Goal: Contribute content

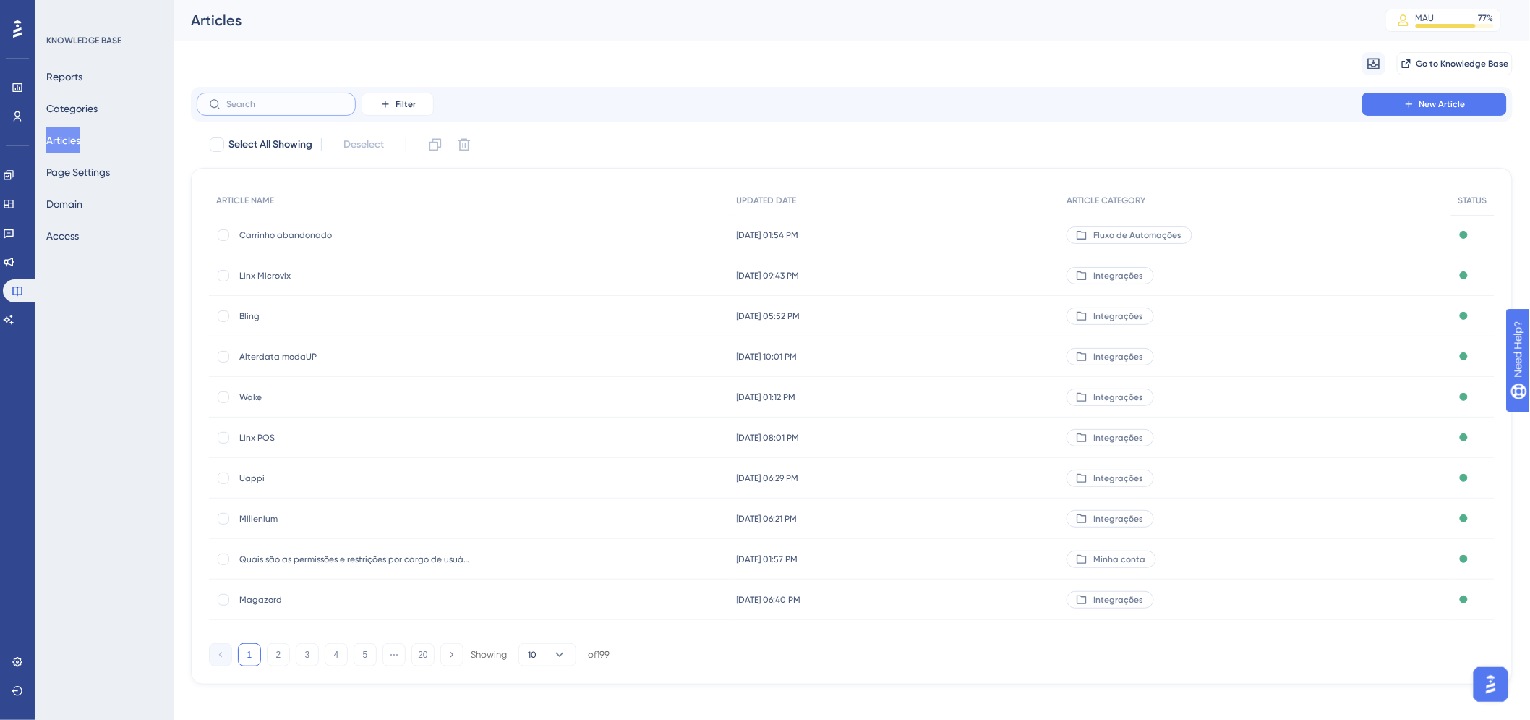
click at [282, 103] on input "text" at bounding box center [284, 104] width 117 height 10
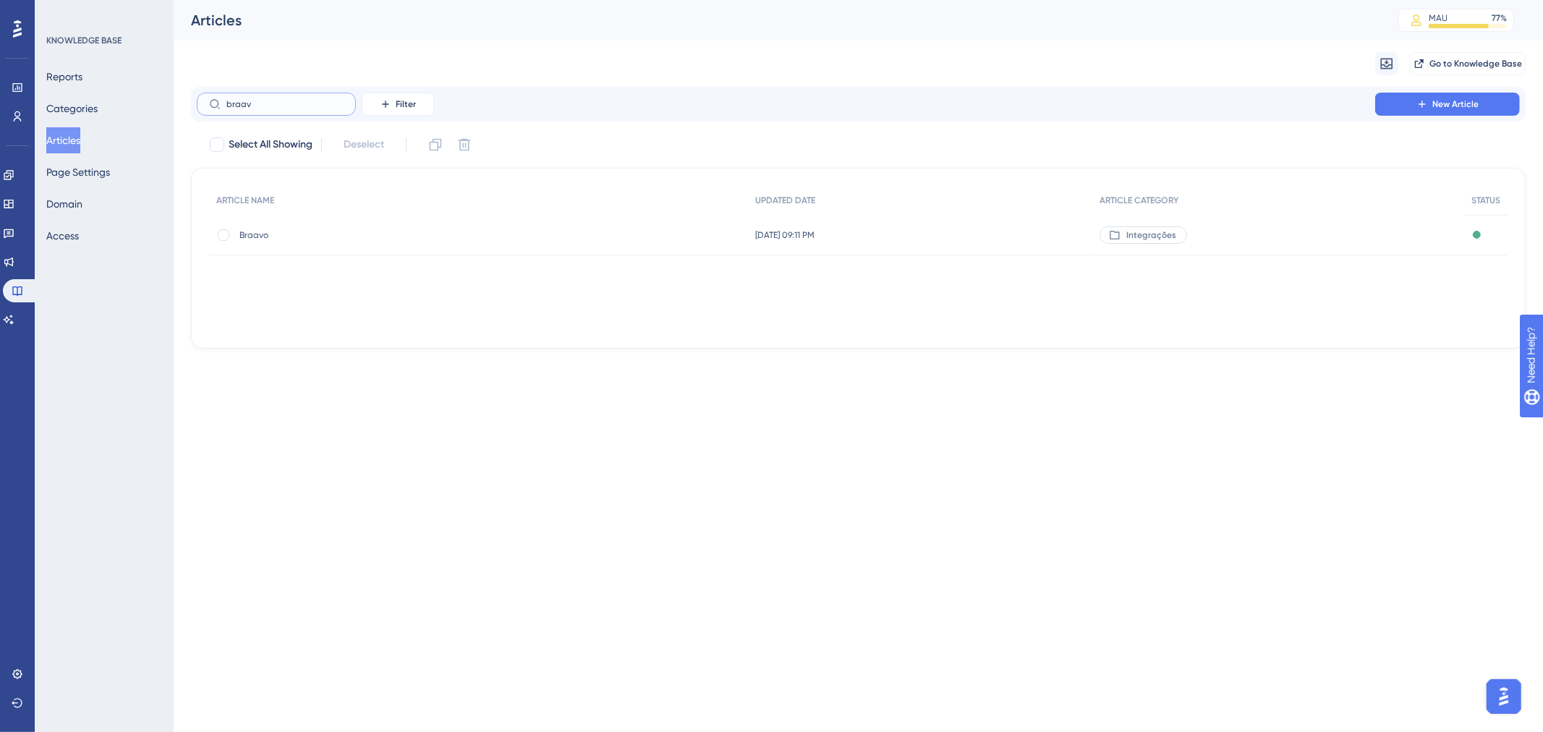
type input "braav"
click at [255, 242] on div "Braavo Braavo" at bounding box center [354, 235] width 231 height 41
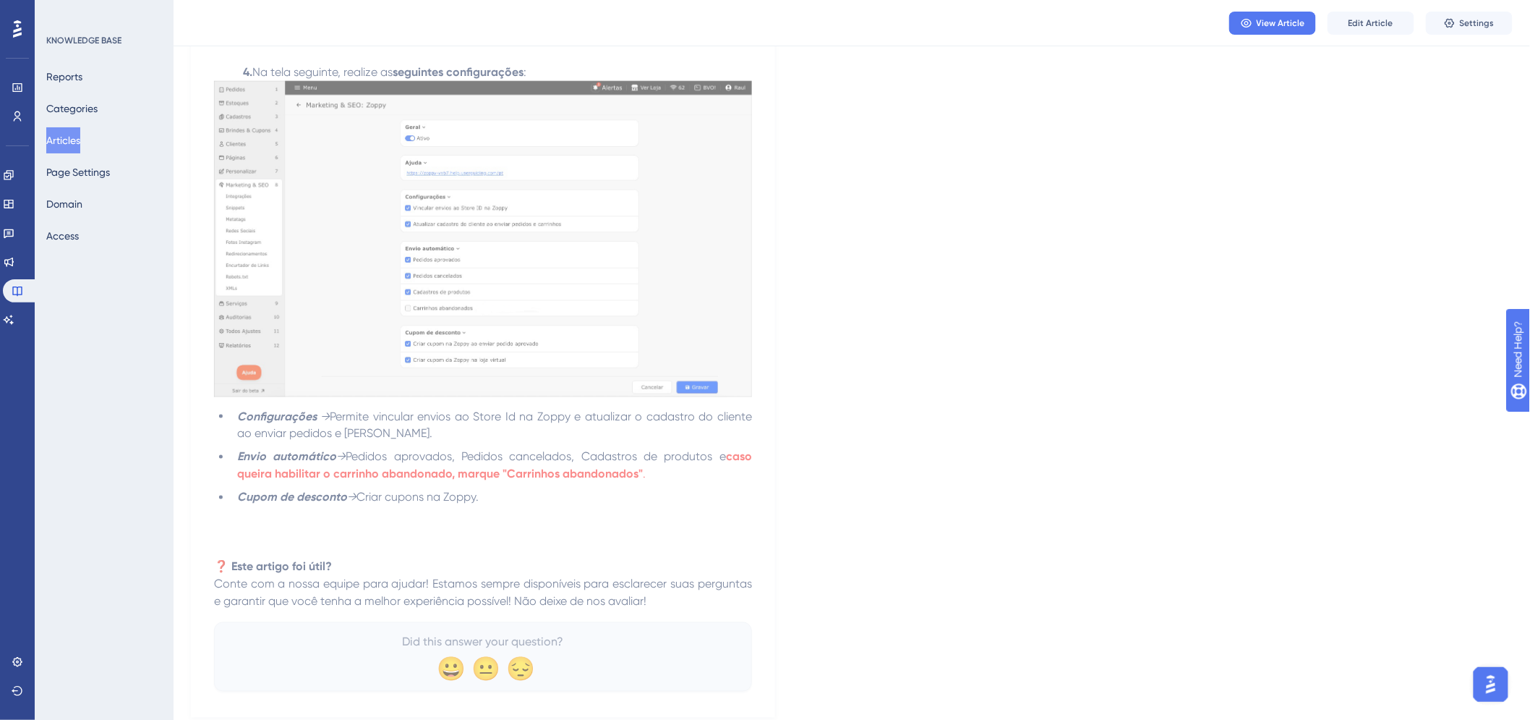
scroll to position [723, 0]
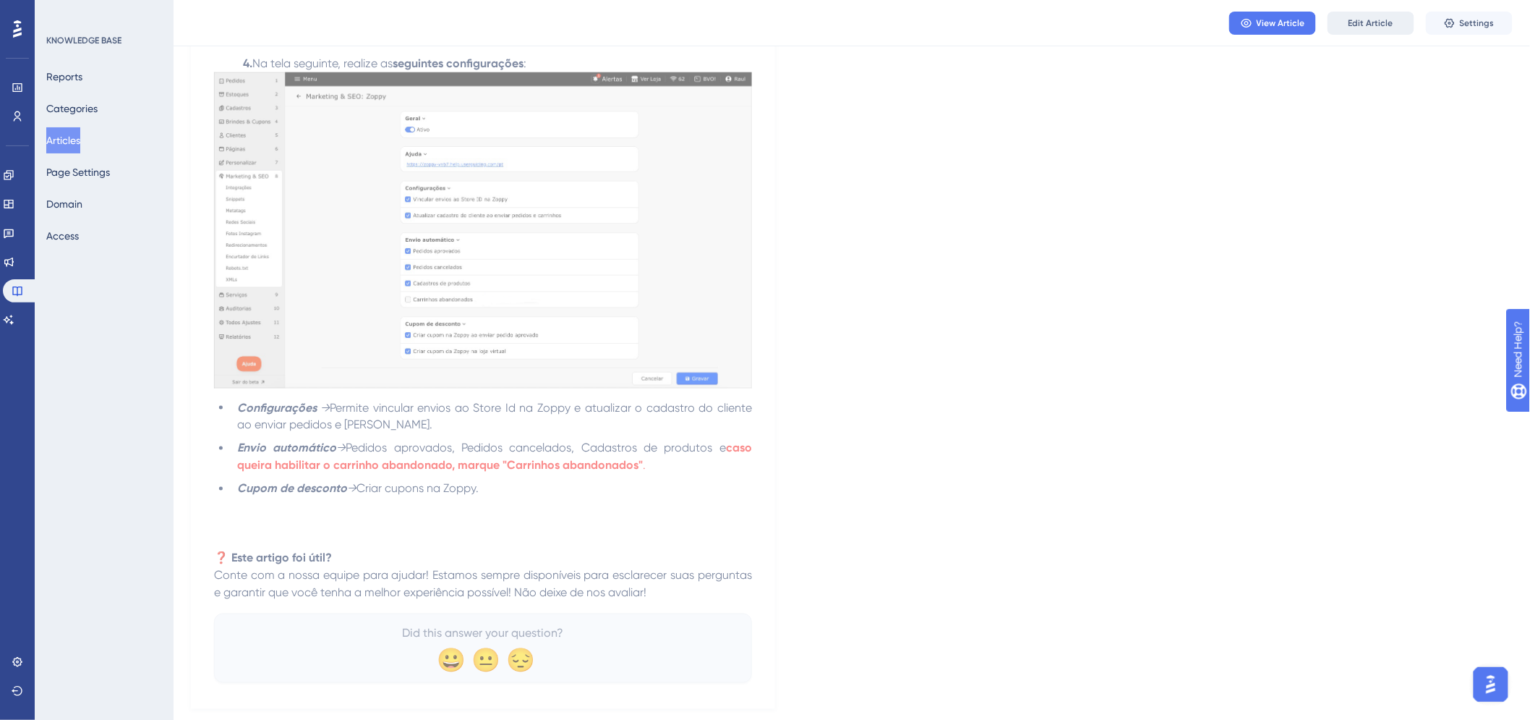
click at [1387, 25] on span "Edit Article" at bounding box center [1371, 23] width 45 height 12
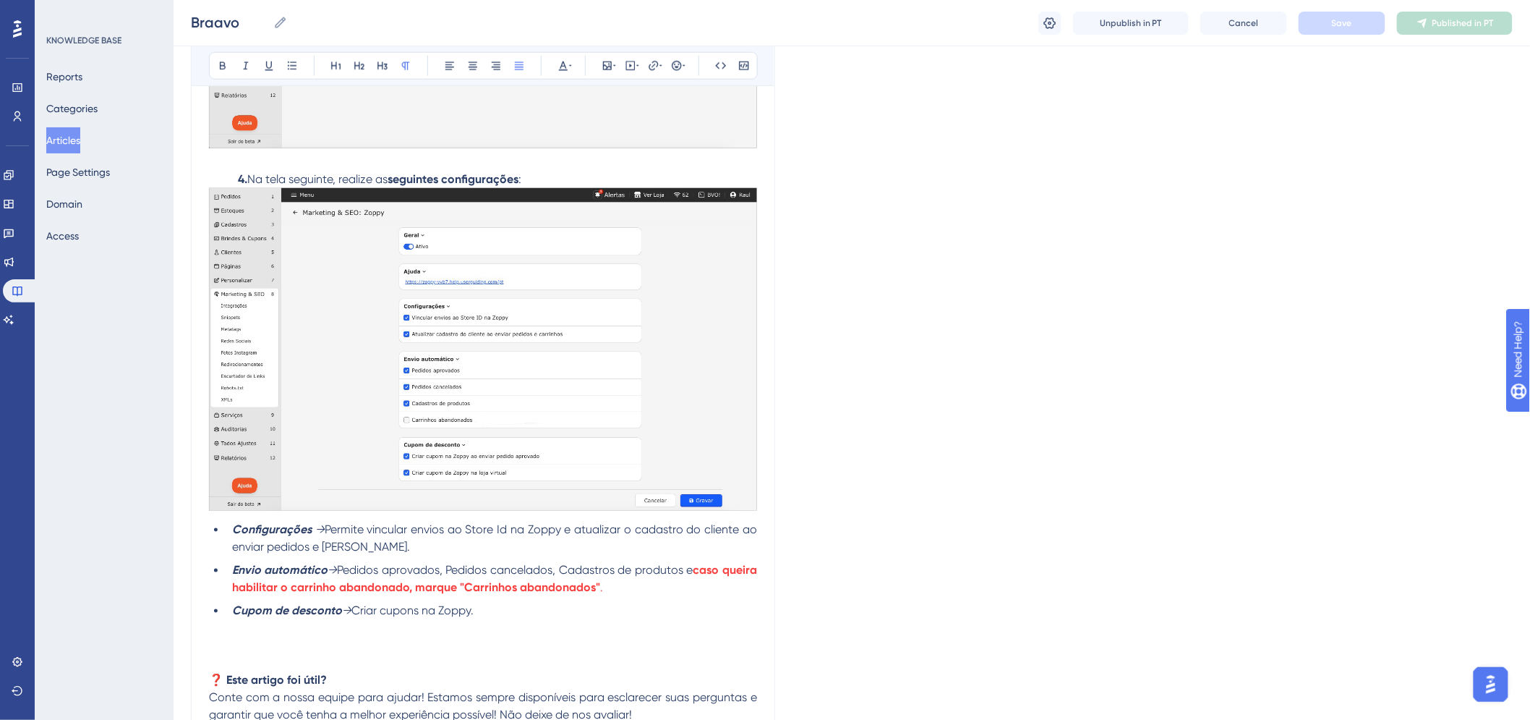
scroll to position [844, 0]
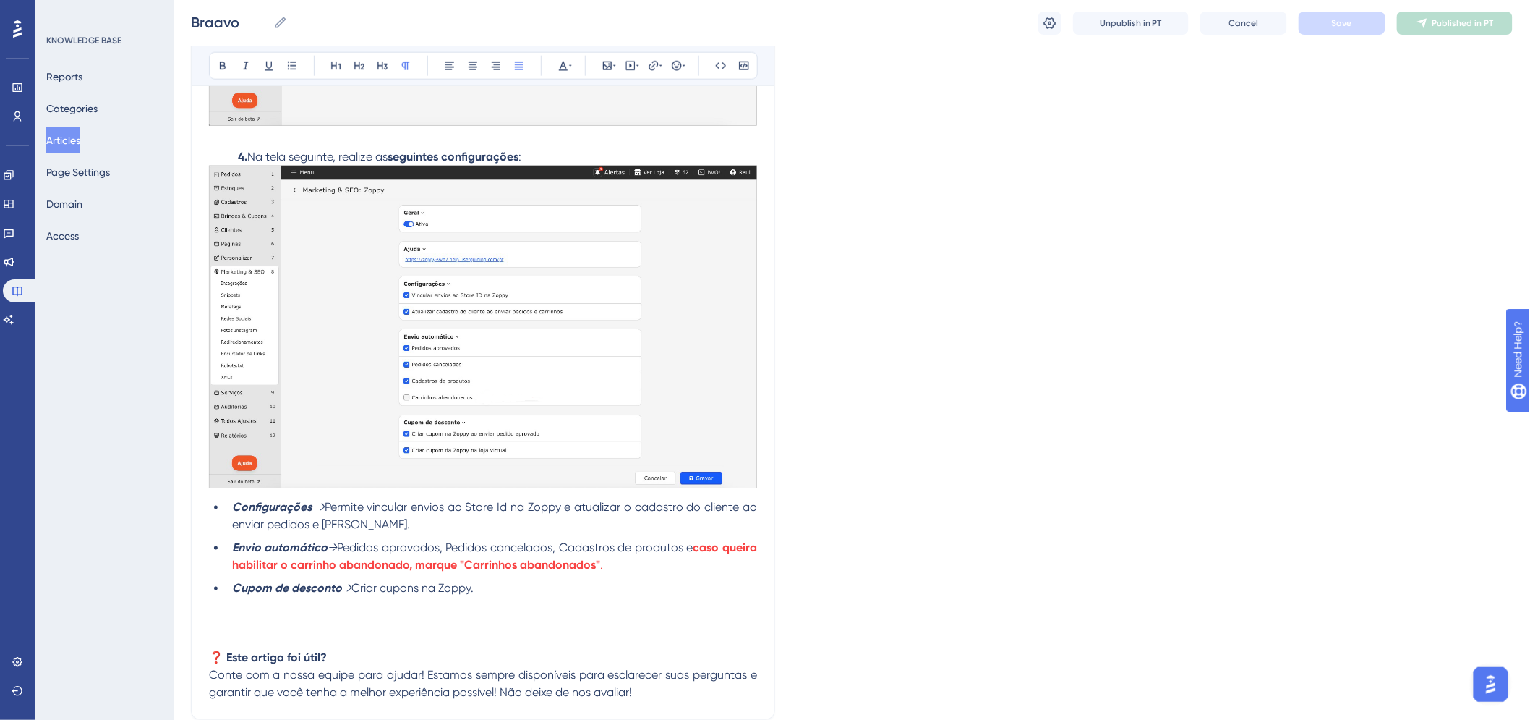
scroll to position [684, 0]
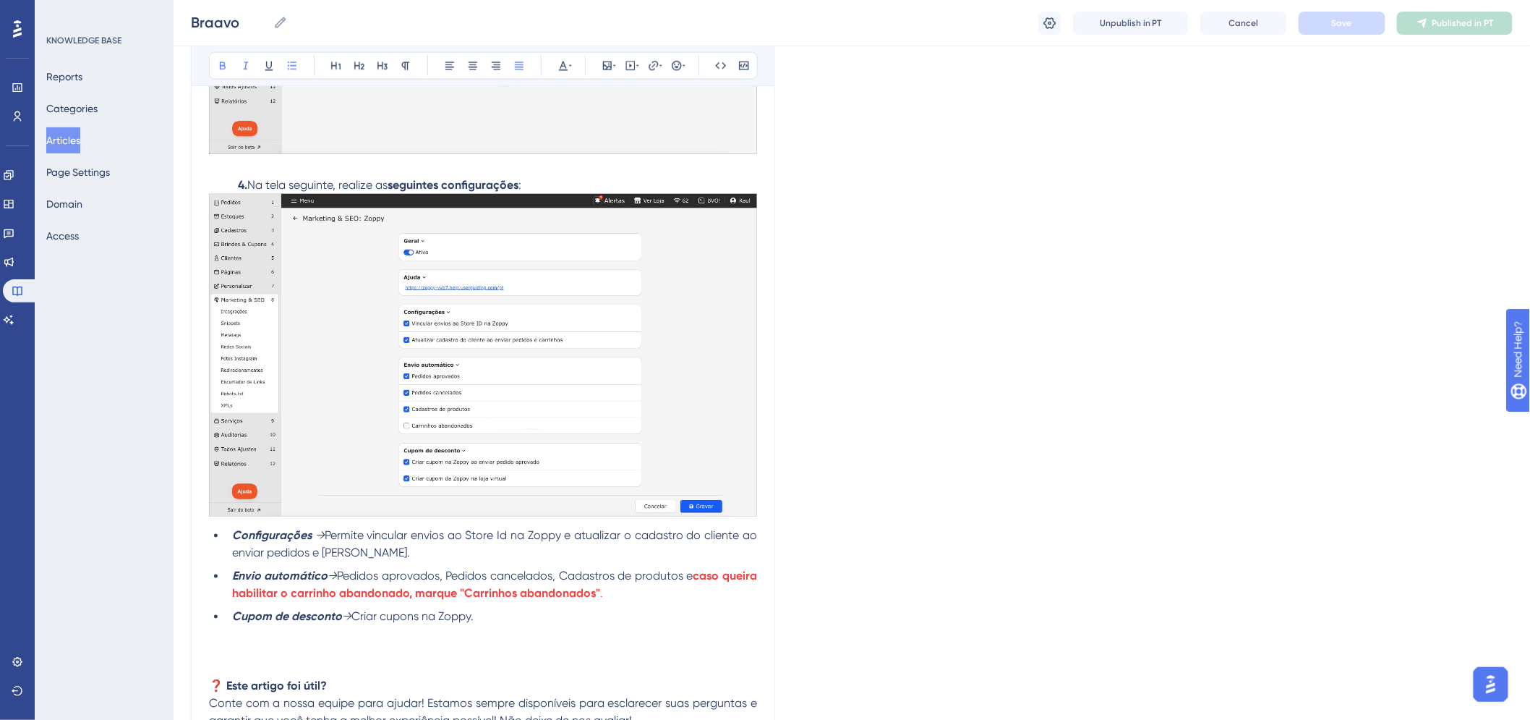
click at [237, 530] on strong "Configurações" at bounding box center [272, 536] width 80 height 14
click at [232, 537] on strong "Configurações" at bounding box center [272, 536] width 80 height 14
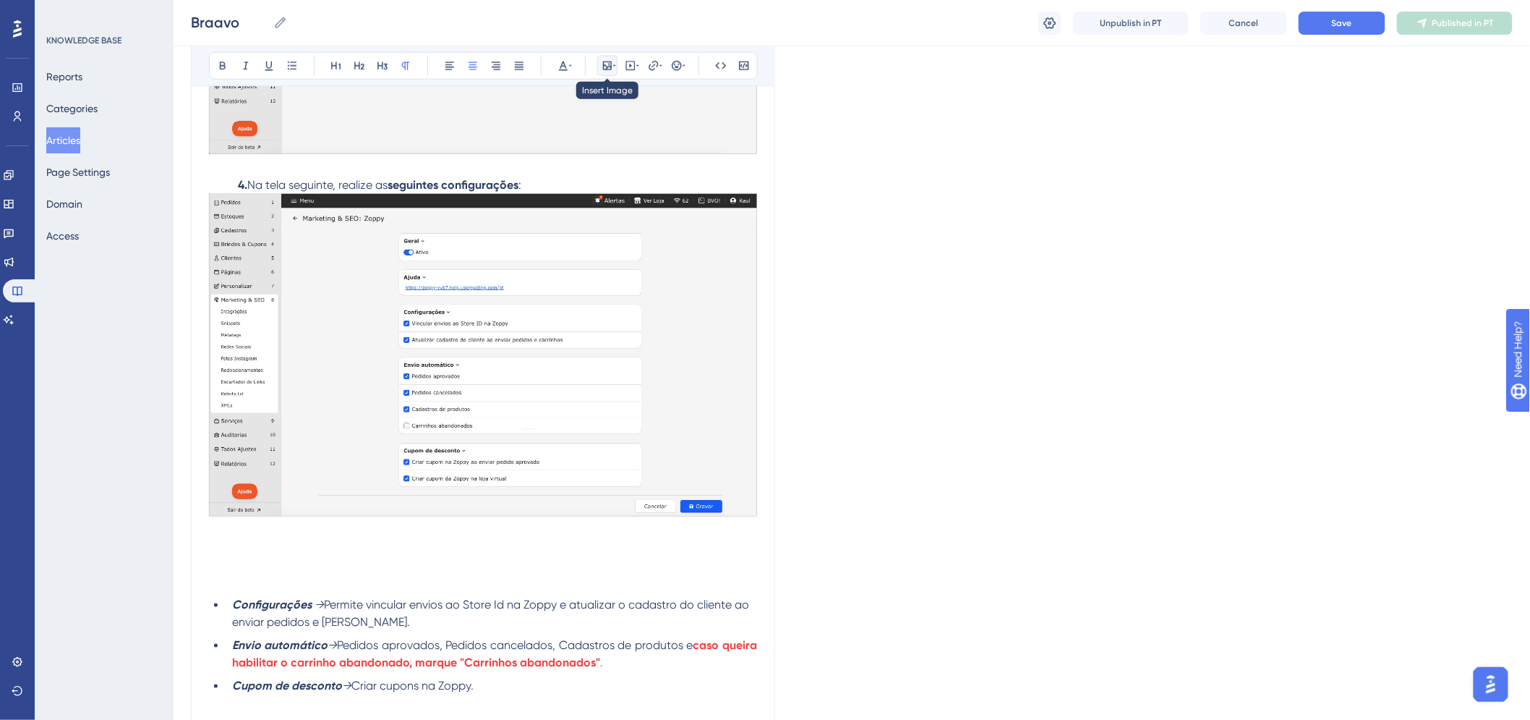
click at [608, 69] on icon at bounding box center [608, 66] width 12 height 12
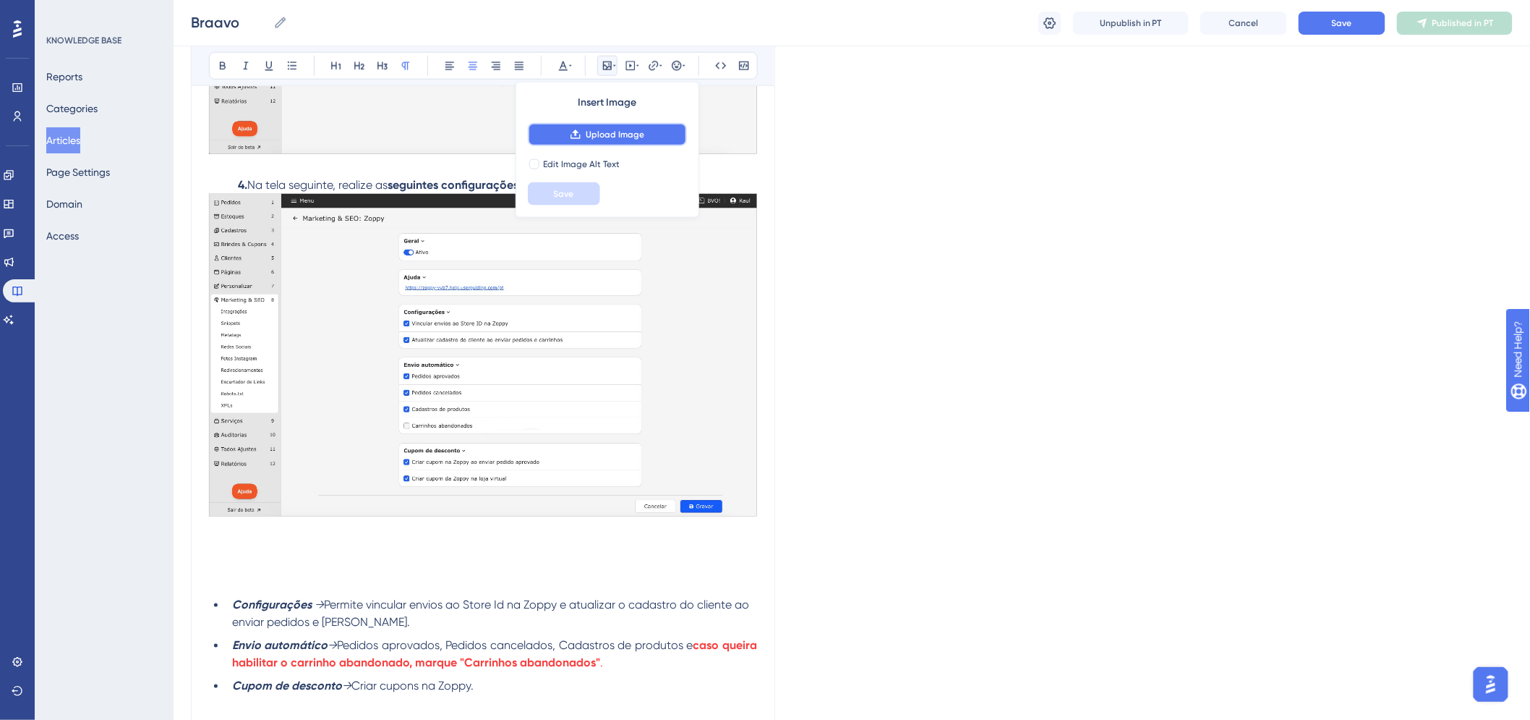
click at [589, 135] on span "Upload Image" at bounding box center [615, 135] width 59 height 12
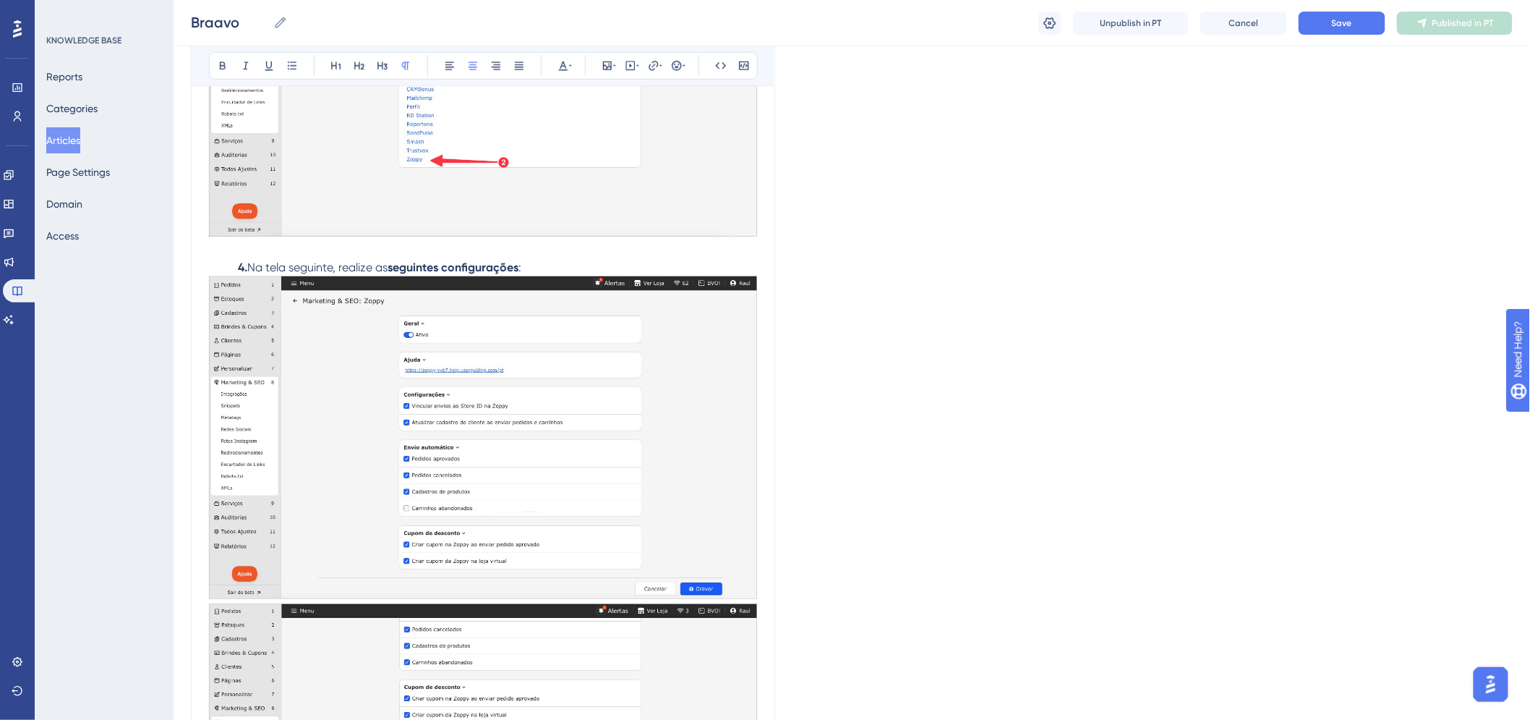
scroll to position [844, 0]
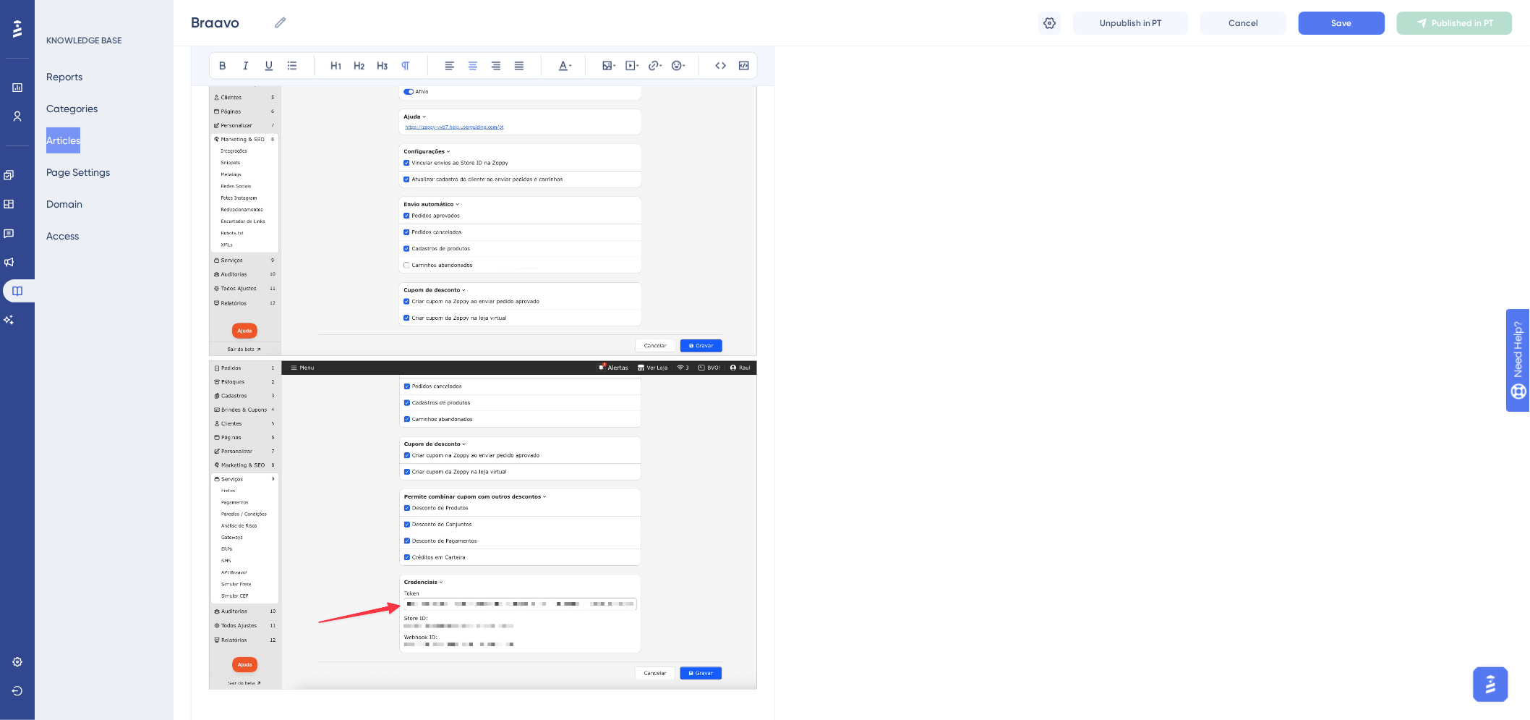
click at [576, 444] on img at bounding box center [483, 525] width 548 height 328
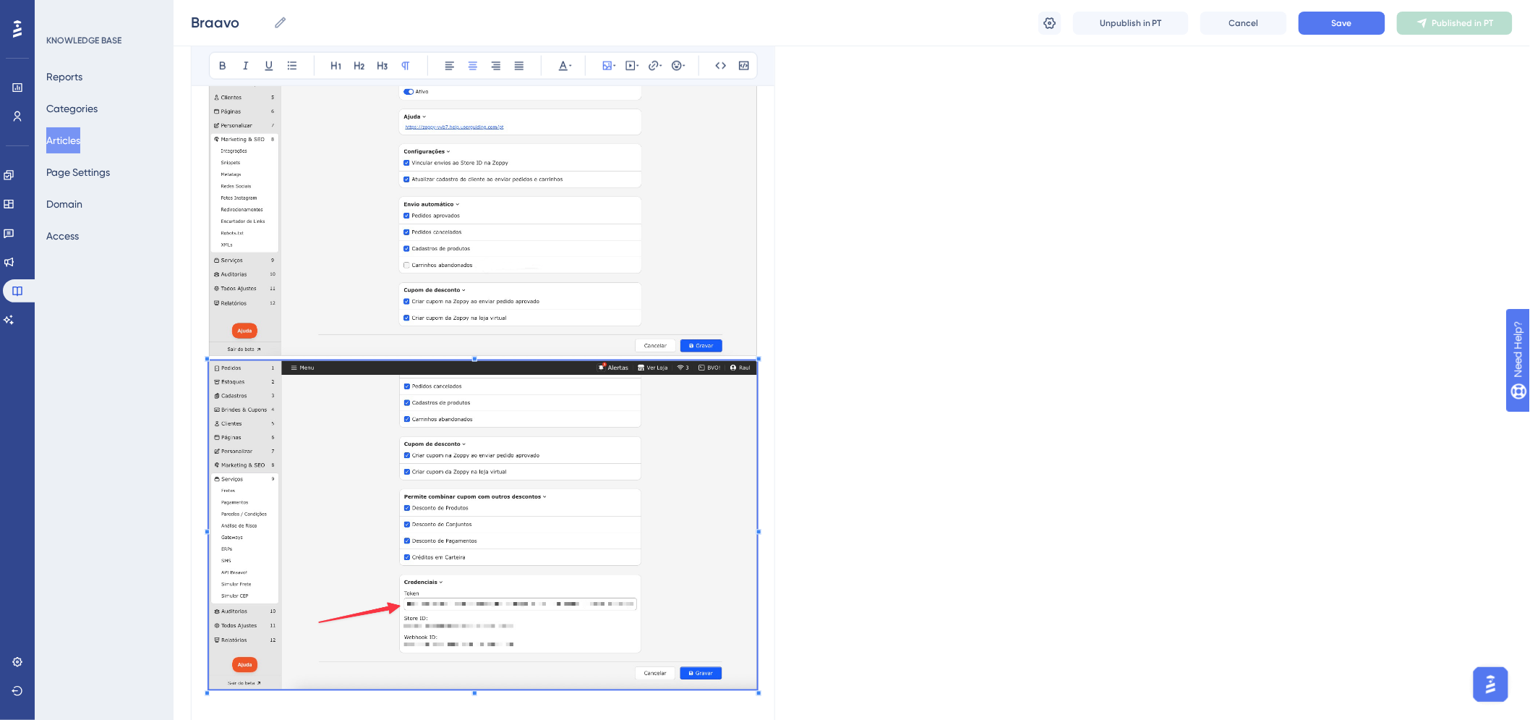
click at [464, 490] on span at bounding box center [483, 527] width 548 height 333
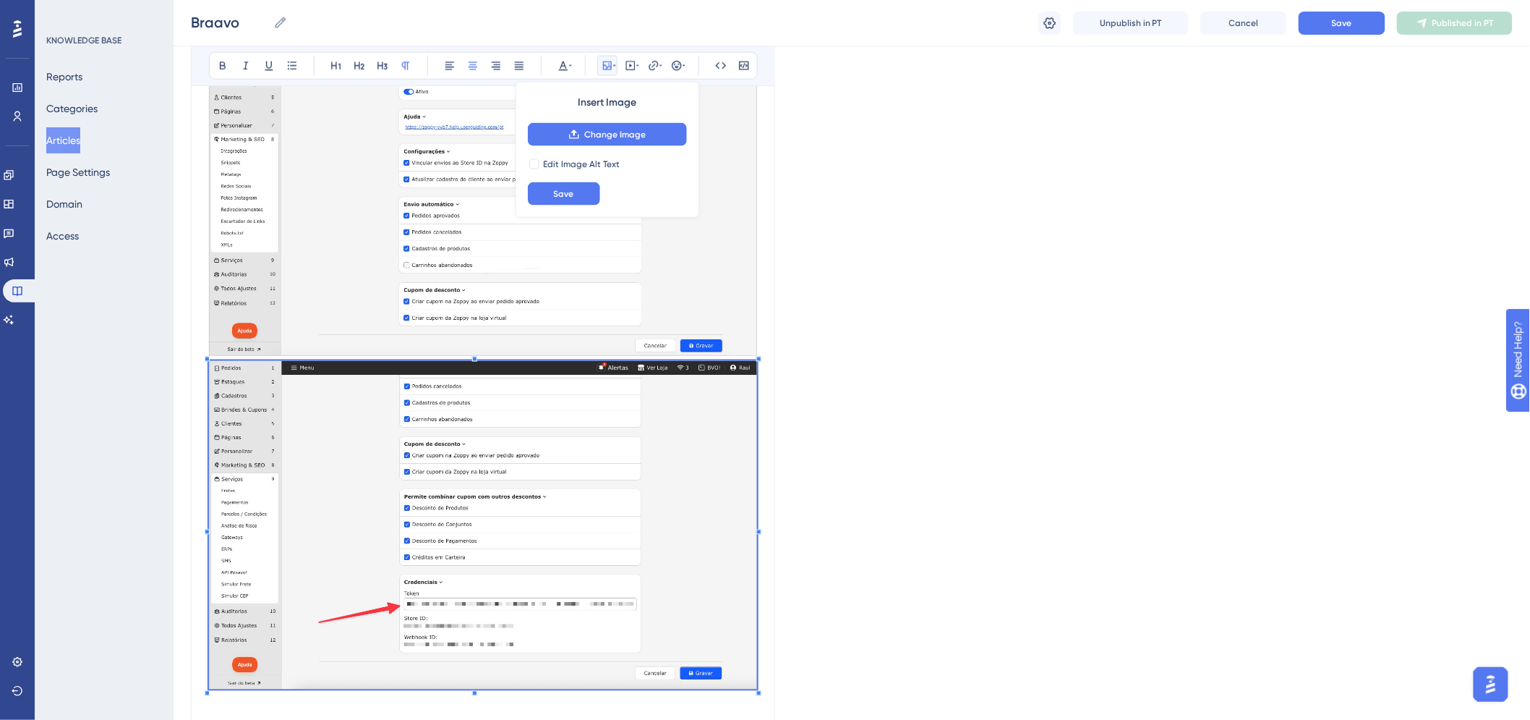
click at [991, 299] on div "Language Portuguese (Default) Braavo Bold Italic Underline Bullet Point Heading…" at bounding box center [852, 153] width 1322 height 1811
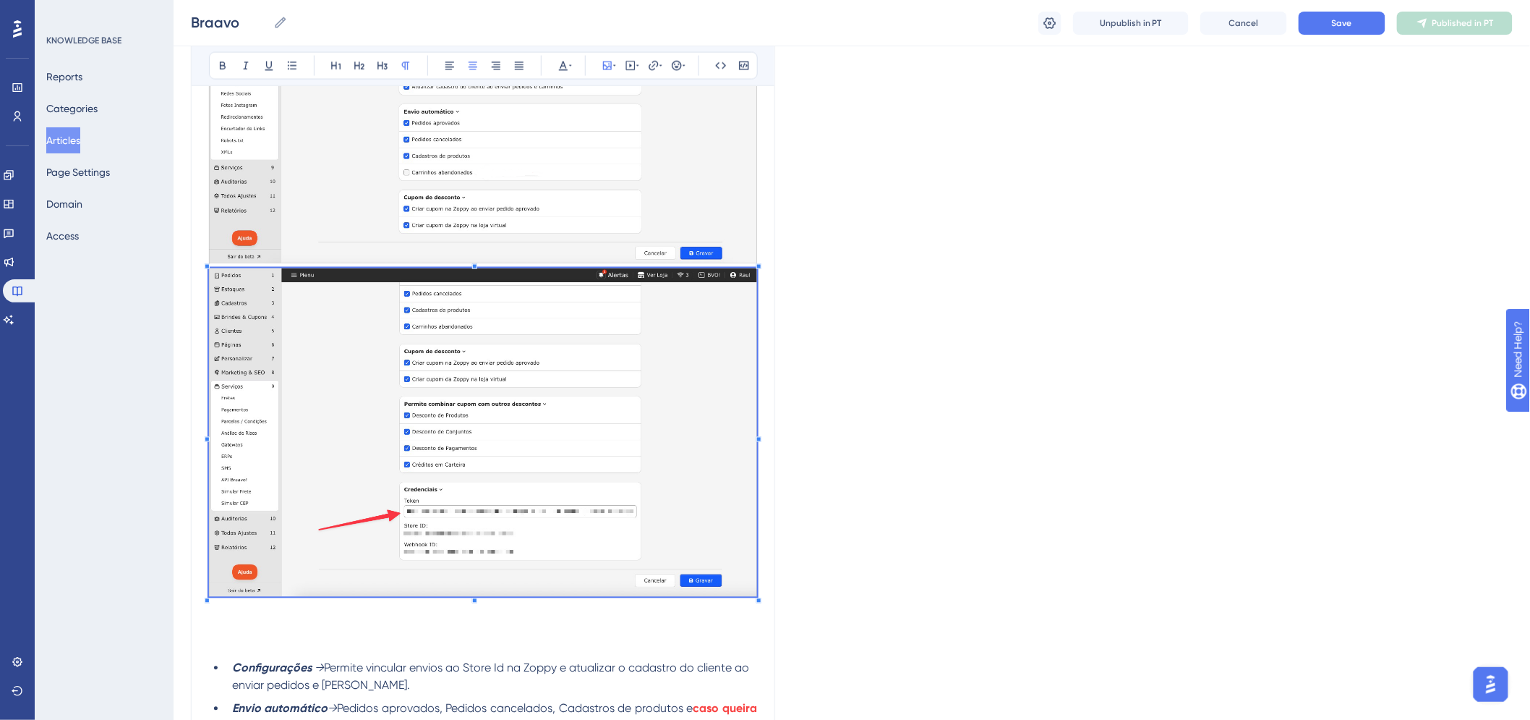
scroll to position [1005, 0]
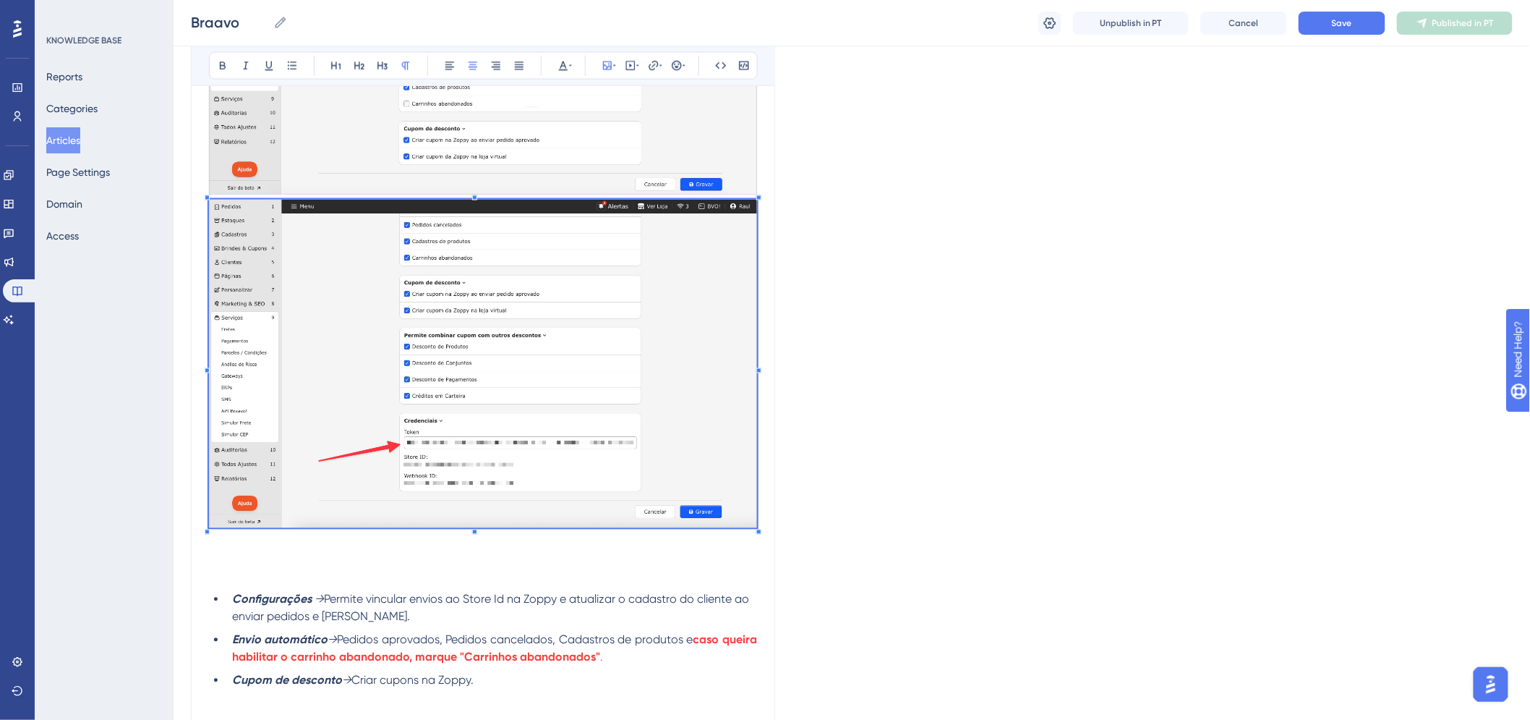
click at [344, 562] on p at bounding box center [483, 558] width 548 height 17
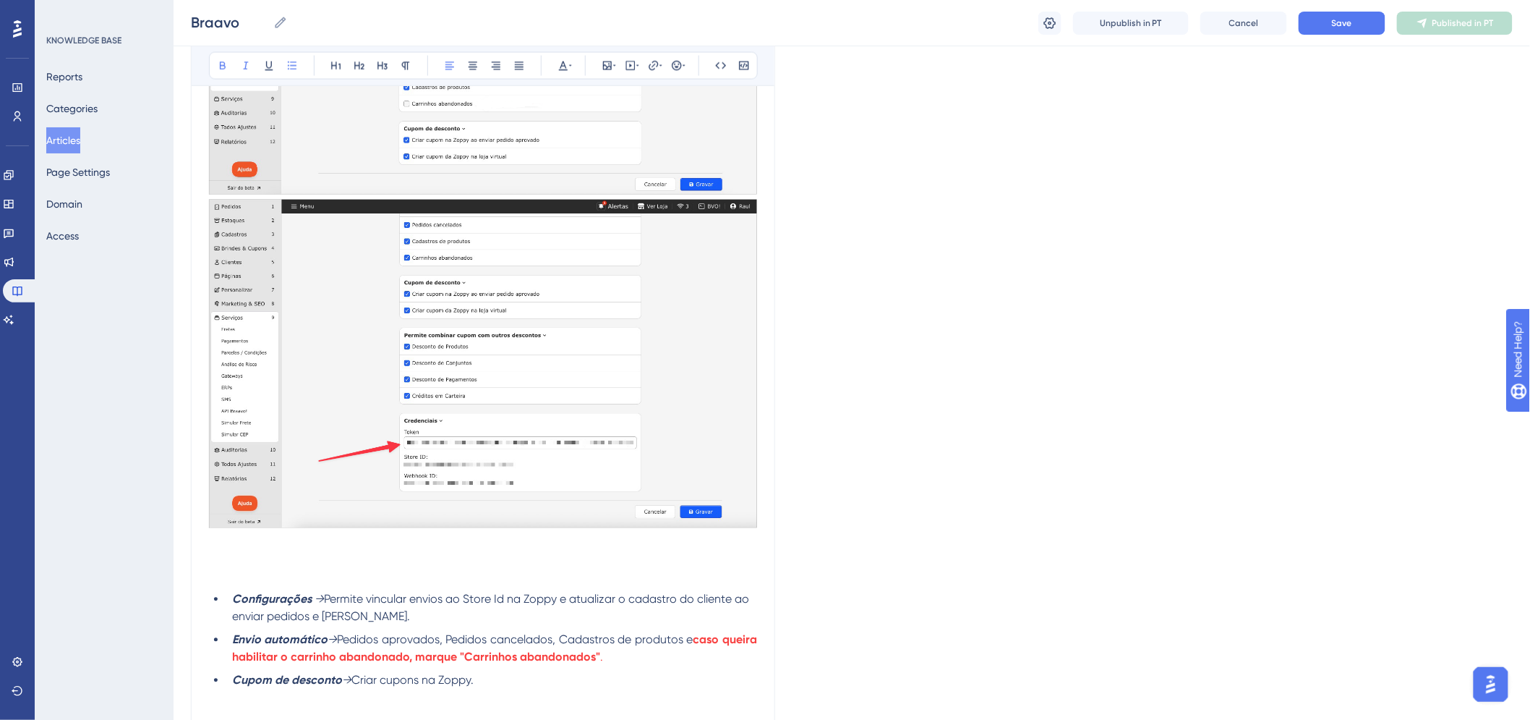
click at [229, 602] on li "Configurações → Permite vincular envios ao Store Id na Zoppy e atualizar o cada…" at bounding box center [491, 608] width 531 height 35
click at [454, 61] on icon at bounding box center [450, 66] width 12 height 12
click at [442, 69] on button at bounding box center [450, 66] width 20 height 20
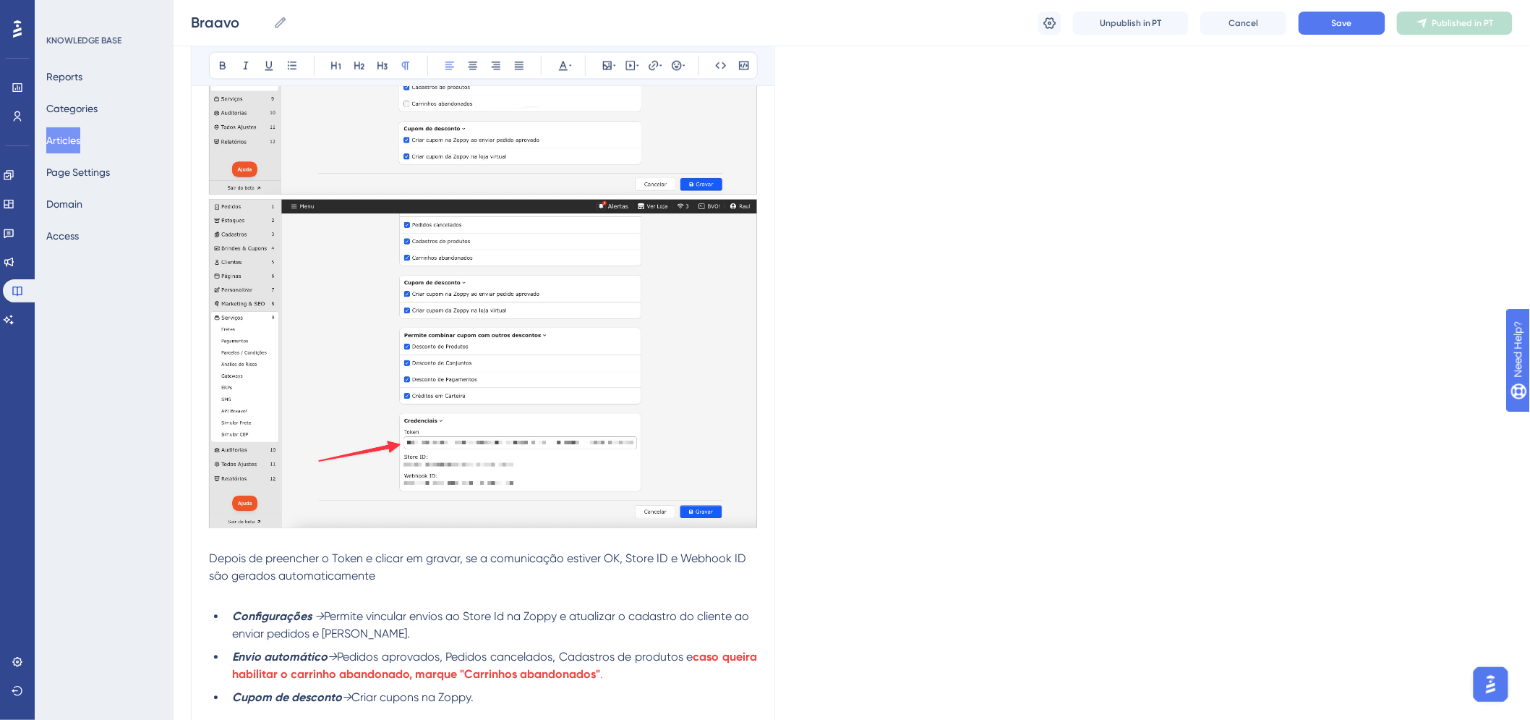
click at [359, 561] on span "Depois de preencher o Token e clicar em gravar, se a comunicação estiver OK, St…" at bounding box center [479, 567] width 540 height 31
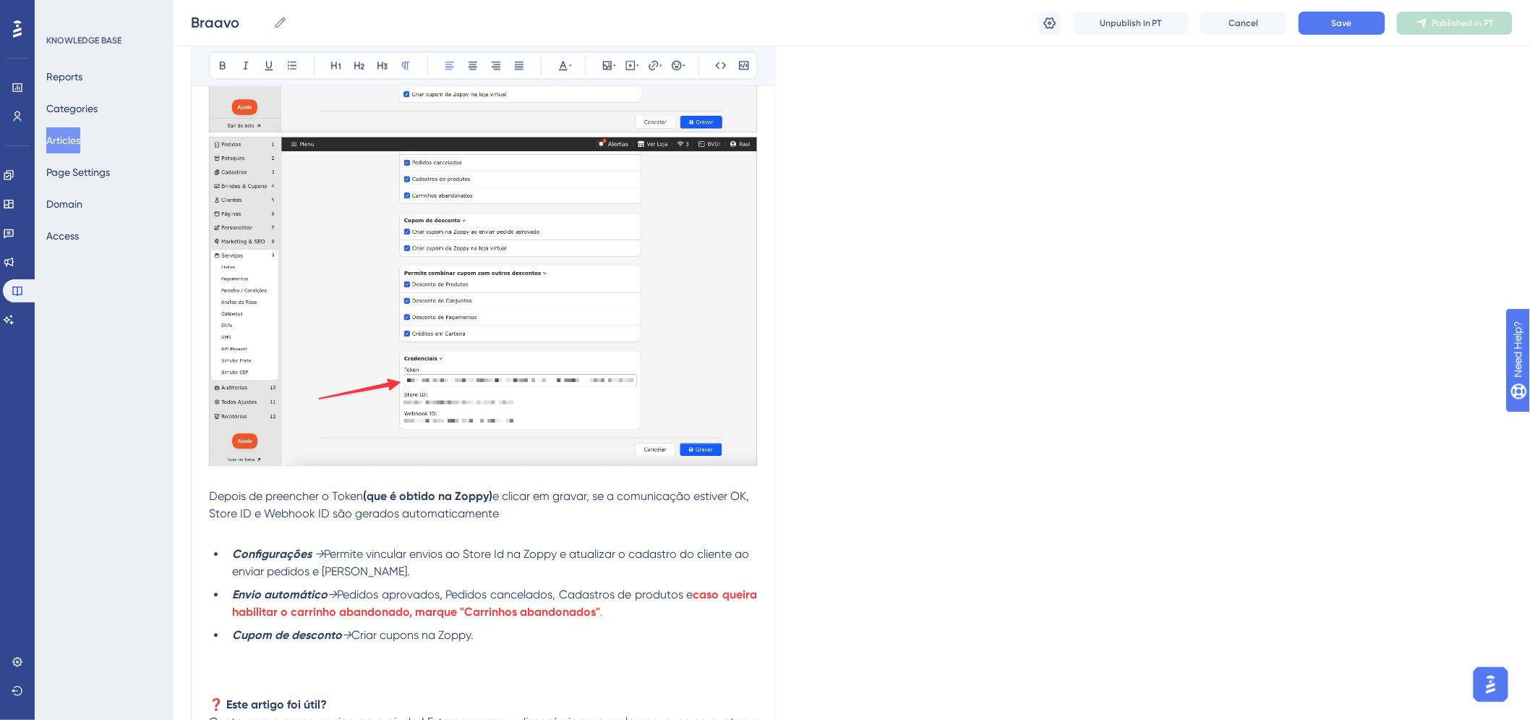
scroll to position [1086, 0]
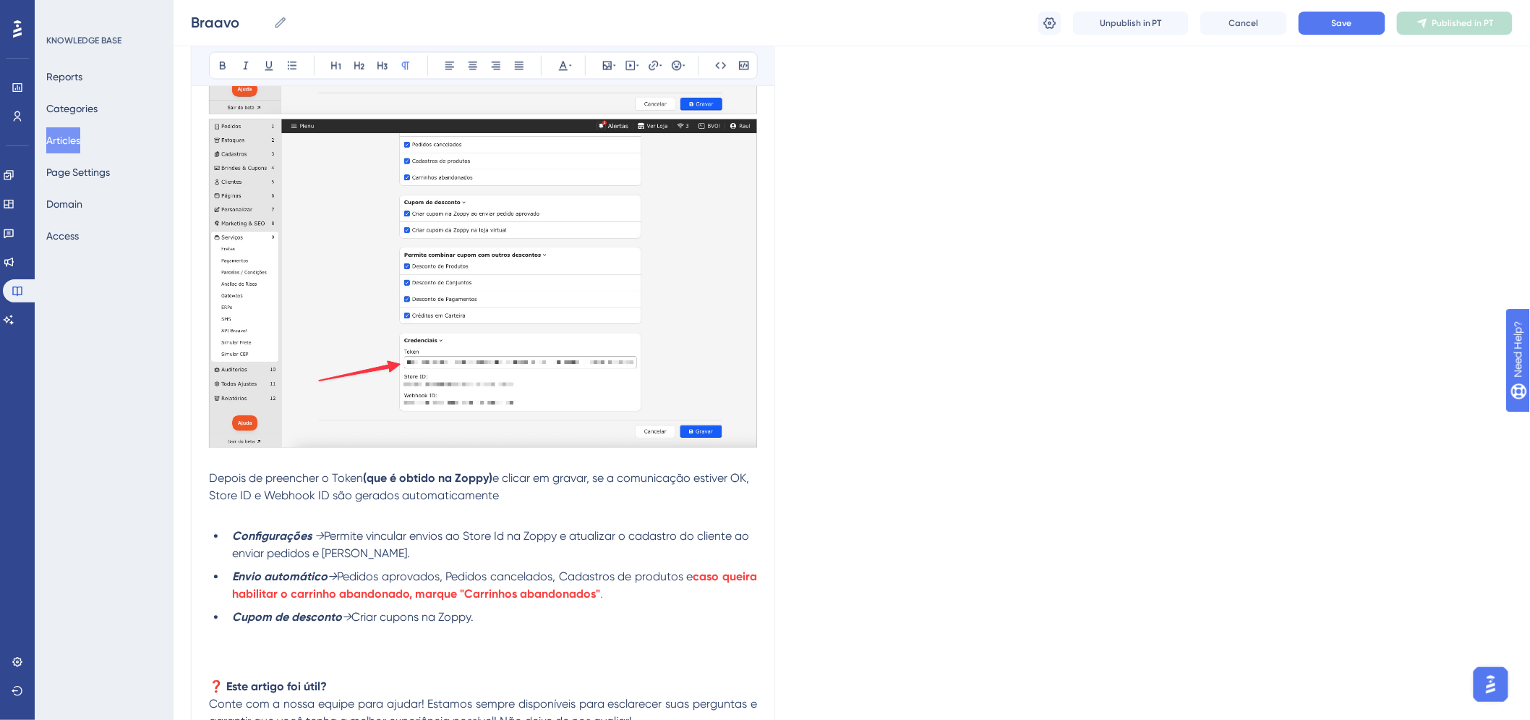
click at [282, 654] on p at bounding box center [483, 652] width 548 height 17
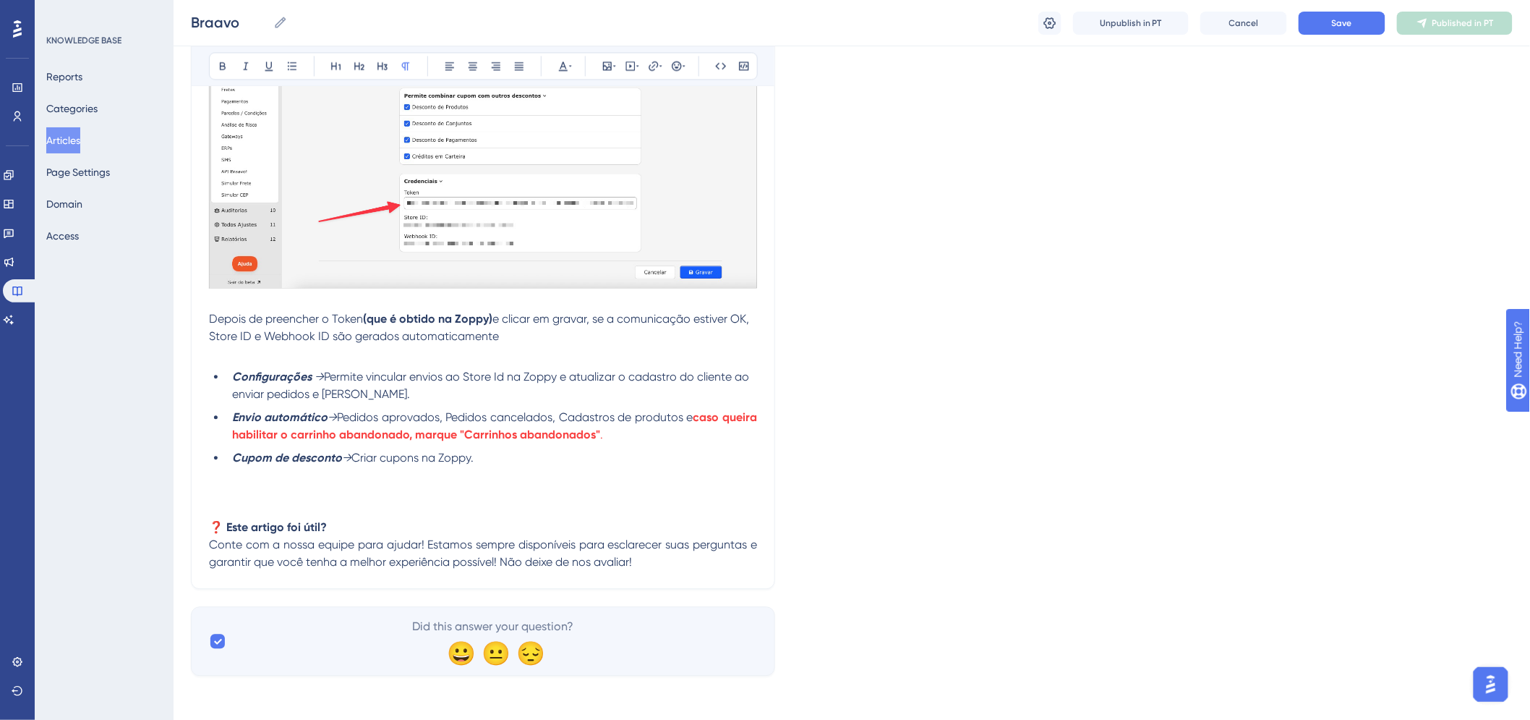
scroll to position [1246, 0]
click at [295, 488] on span "OBS.: Para pedidos antigos, é necessário" at bounding box center [317, 492] width 216 height 14
drag, startPoint x: 343, startPoint y: 503, endPoint x: 266, endPoint y: 498, distance: 76.9
click at [341, 503] on p at bounding box center [483, 509] width 548 height 17
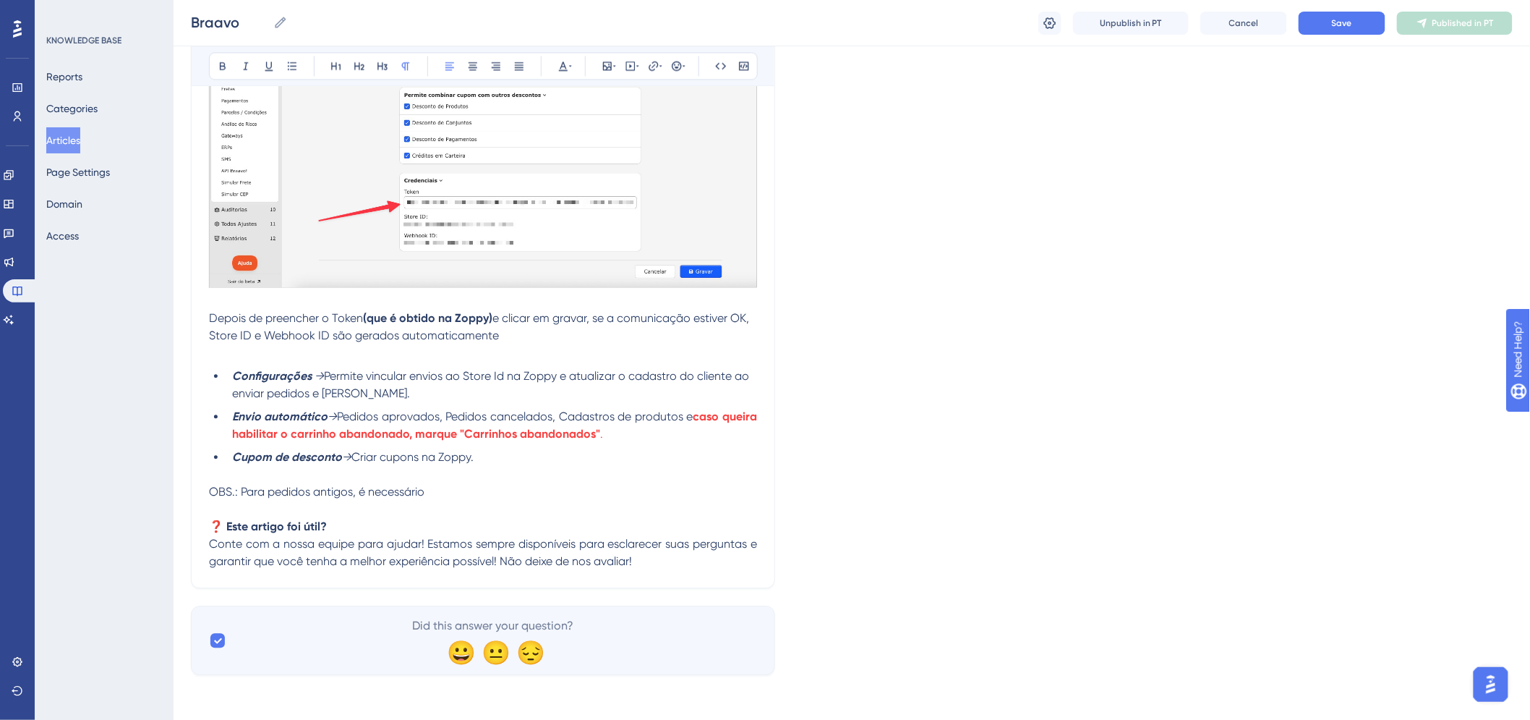
click at [247, 494] on span "OBS.: Para pedidos antigos, é necessário" at bounding box center [317, 492] width 216 height 14
drag, startPoint x: 239, startPoint y: 494, endPoint x: 480, endPoint y: 493, distance: 240.1
click at [480, 493] on p "OBS.: Para pedidos antigos, é necessário" at bounding box center [483, 491] width 548 height 17
click at [456, 492] on span "OBS.: Para pedidos antigos, é preciso acionar nosso suporte para agendarmos os …" at bounding box center [445, 492] width 472 height 14
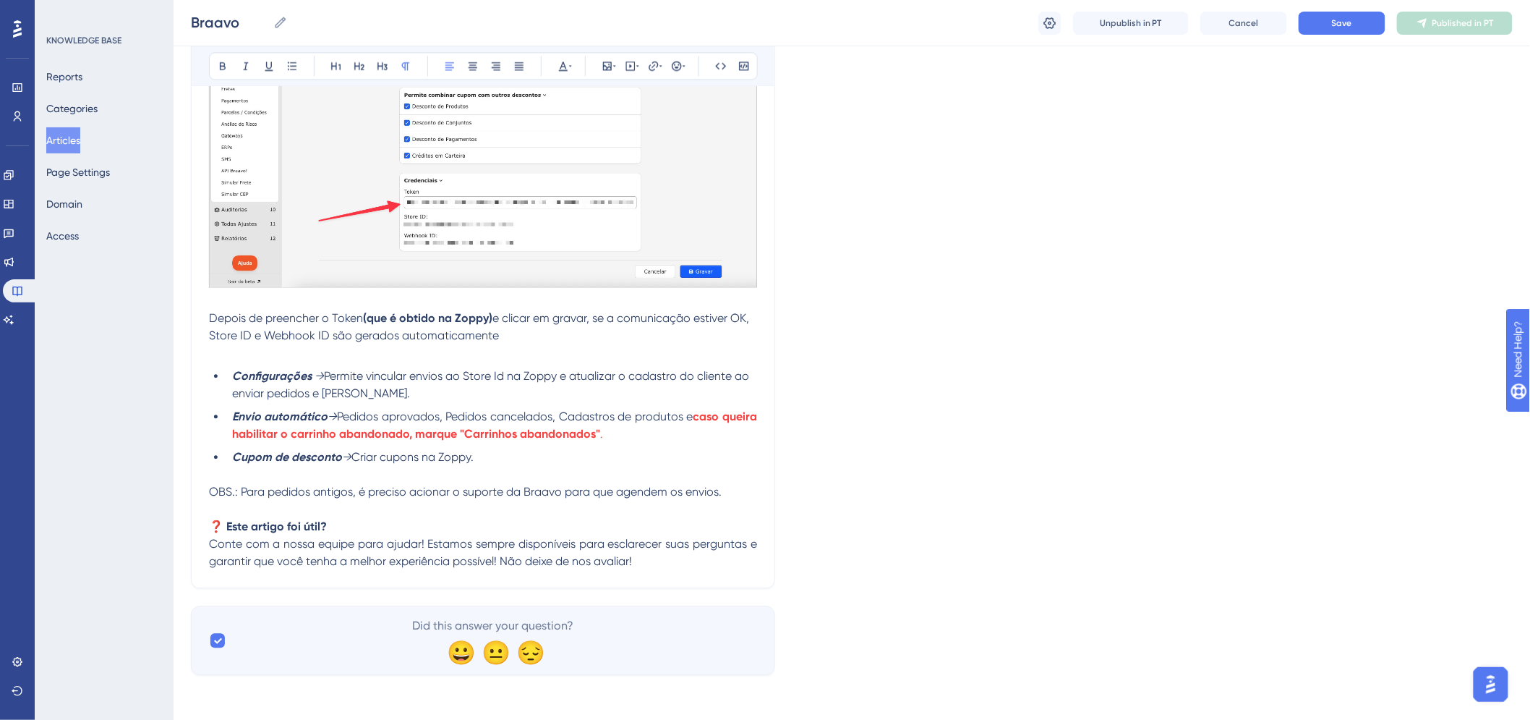
click at [553, 493] on span "OBS.: Para pedidos antigos, é preciso acionar o suporte da Braavo para que agen…" at bounding box center [465, 492] width 513 height 14
click at [211, 495] on span "OBS.: Para pedidos antigos, é preciso acionar o suporte da Braavo para que agen…" at bounding box center [465, 492] width 513 height 14
click at [317, 485] on span "Para pedidos antigos, é preciso acionar o suporte da Braavo para que agendem os…" at bounding box center [478, 492] width 481 height 14
click at [1353, 25] on span "Save" at bounding box center [1342, 23] width 20 height 12
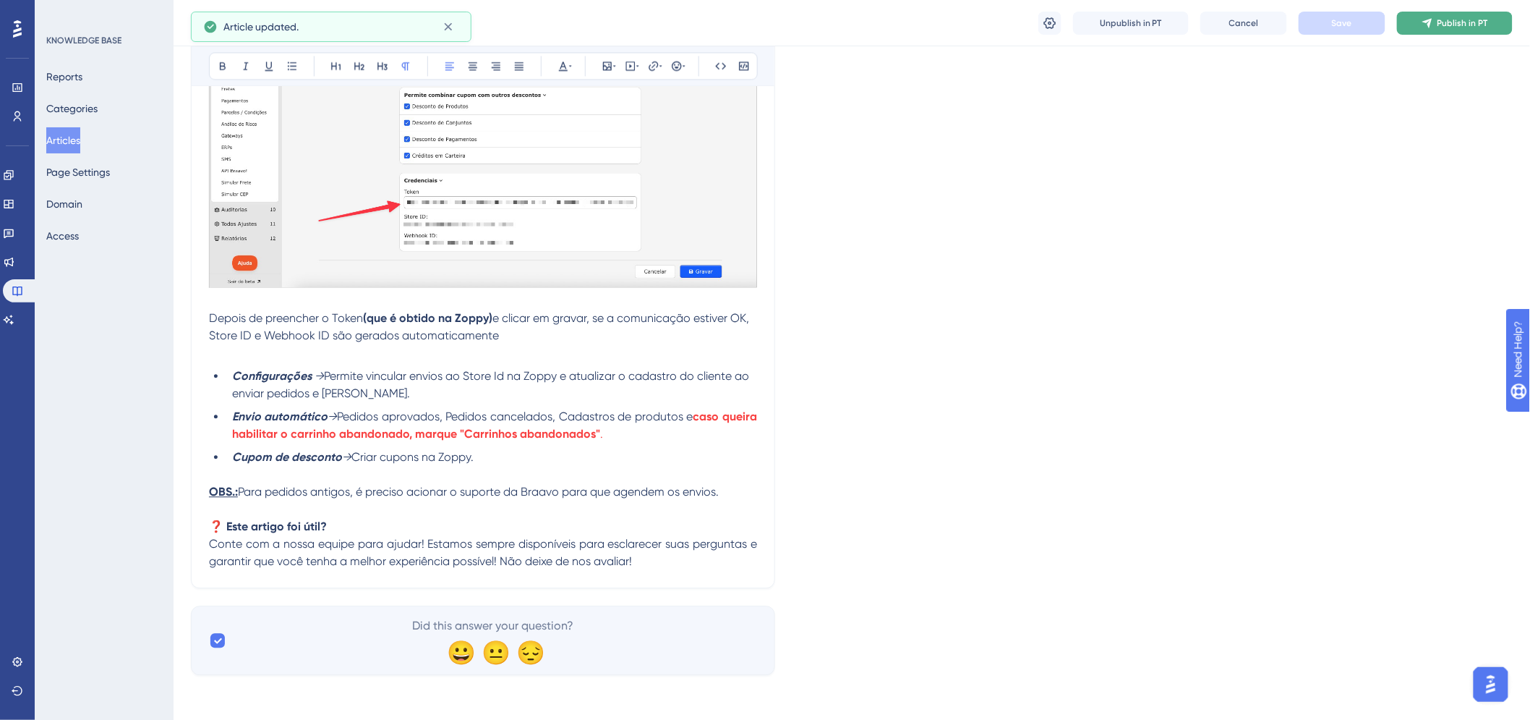
click at [1415, 22] on button "Publish in PT" at bounding box center [1455, 23] width 116 height 23
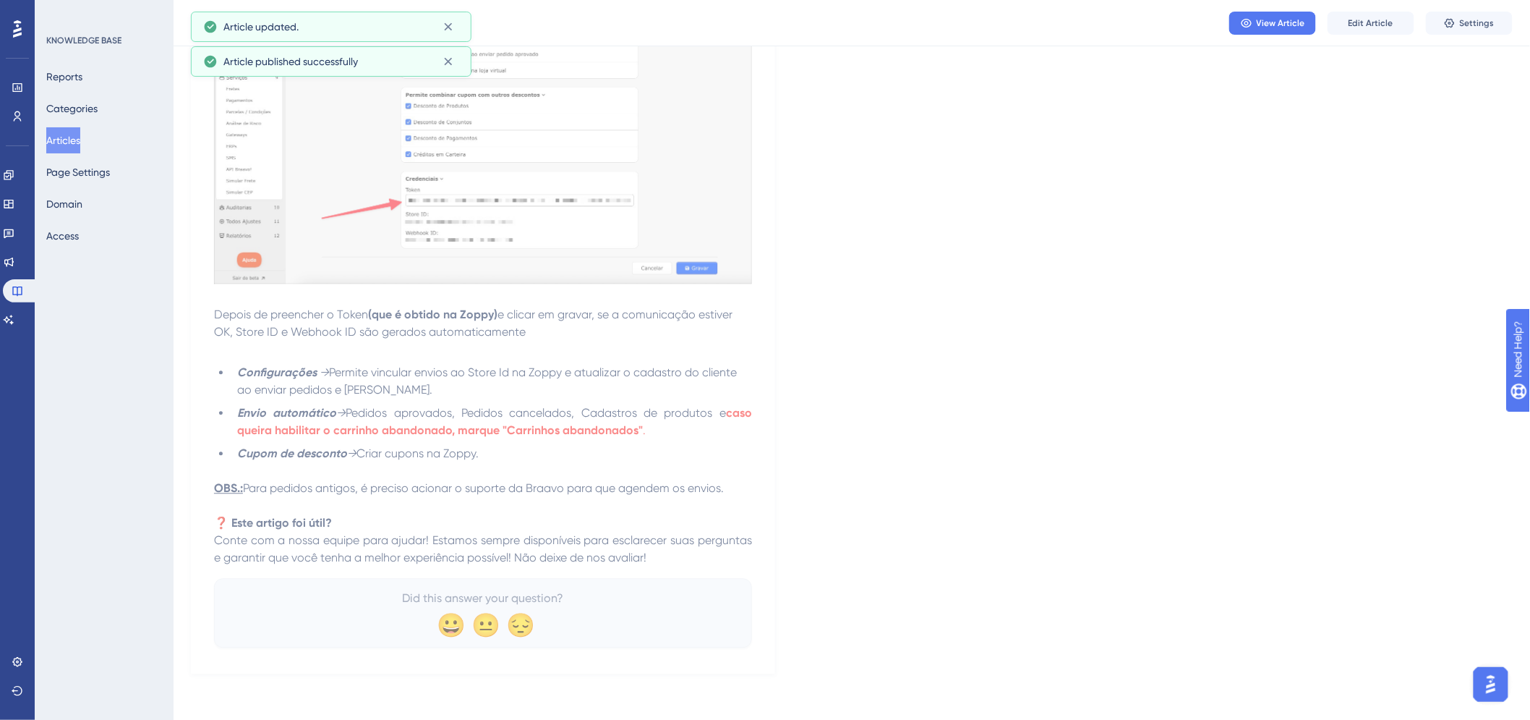
scroll to position [1156, 0]
